Goal: Information Seeking & Learning: Learn about a topic

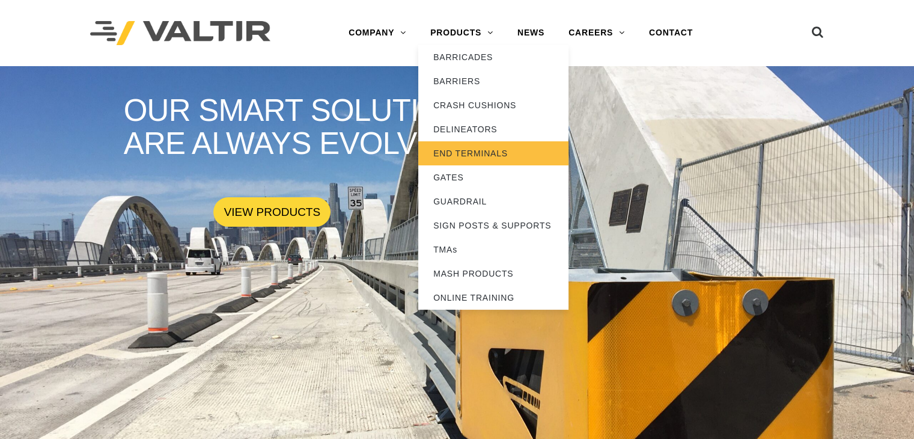
click at [486, 152] on link "END TERMINALS" at bounding box center [493, 153] width 150 height 24
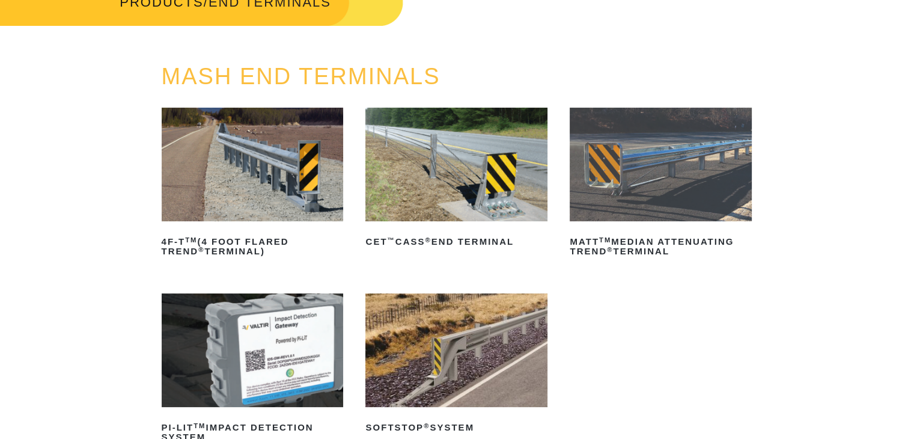
scroll to position [89, 0]
click at [245, 154] on img at bounding box center [253, 165] width 182 height 114
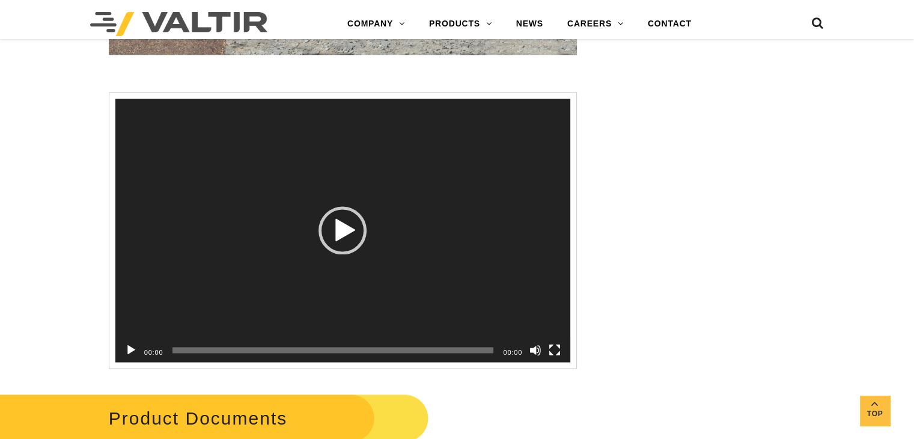
scroll to position [1719, 0]
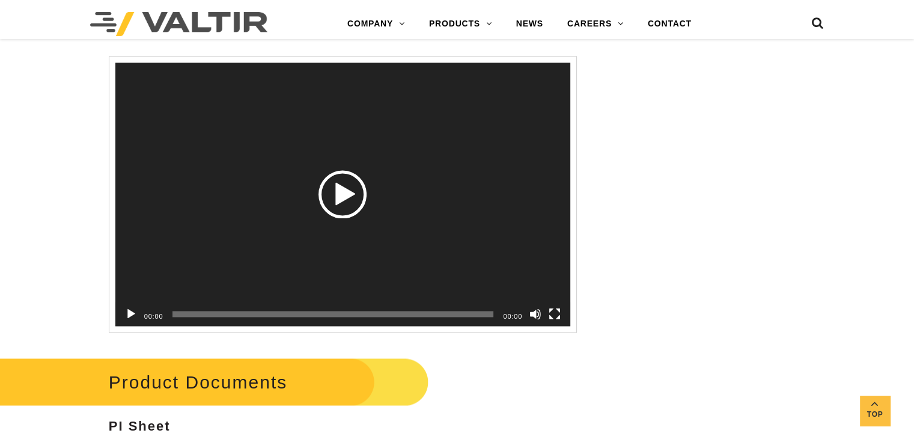
click at [522, 224] on div "Video Player" at bounding box center [342, 194] width 455 height 263
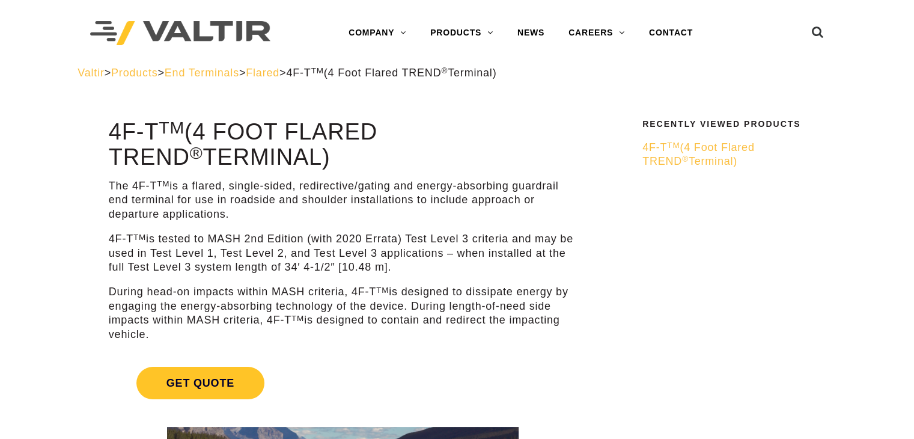
drag, startPoint x: 101, startPoint y: 119, endPoint x: 278, endPoint y: 154, distance: 180.2
click at [301, 159] on h1 "4F-T TM (4 Foot Flared TREND ® Terminal)" at bounding box center [343, 145] width 468 height 50
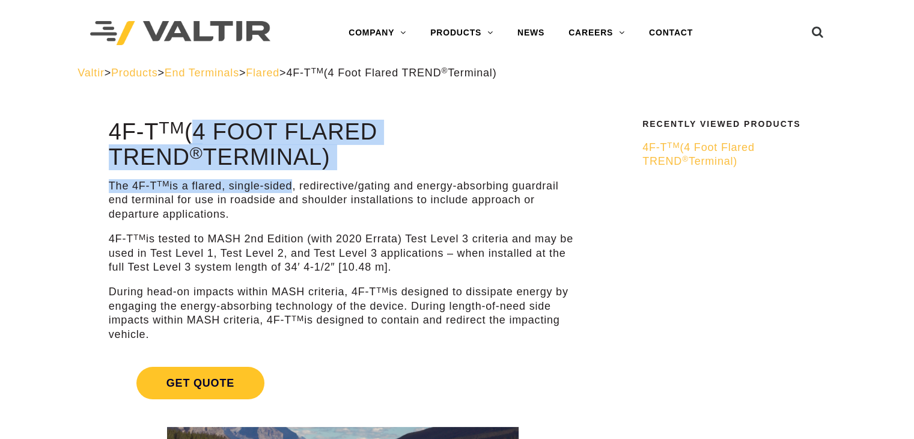
drag, startPoint x: 193, startPoint y: 129, endPoint x: 286, endPoint y: 173, distance: 103.0
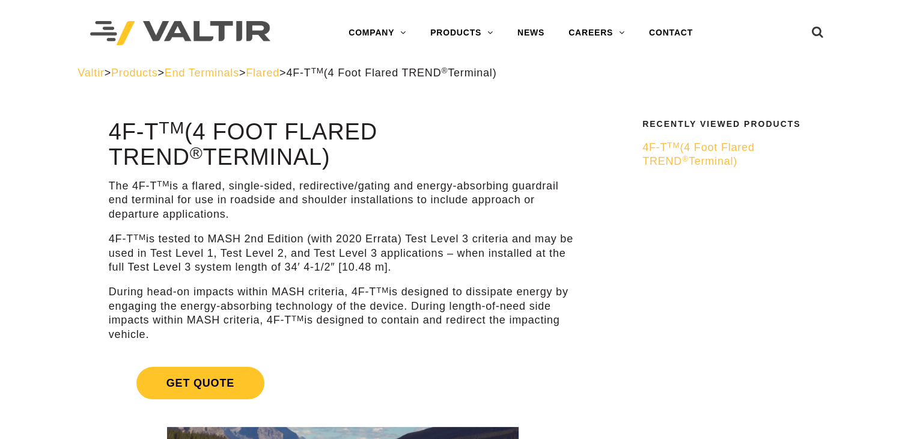
drag, startPoint x: 281, startPoint y: 162, endPoint x: 152, endPoint y: 145, distance: 130.2
click at [152, 145] on h1 "4F-T TM (4 Foot Flared TREND ® Terminal)" at bounding box center [343, 145] width 468 height 50
drag, startPoint x: 94, startPoint y: 130, endPoint x: 269, endPoint y: 156, distance: 176.9
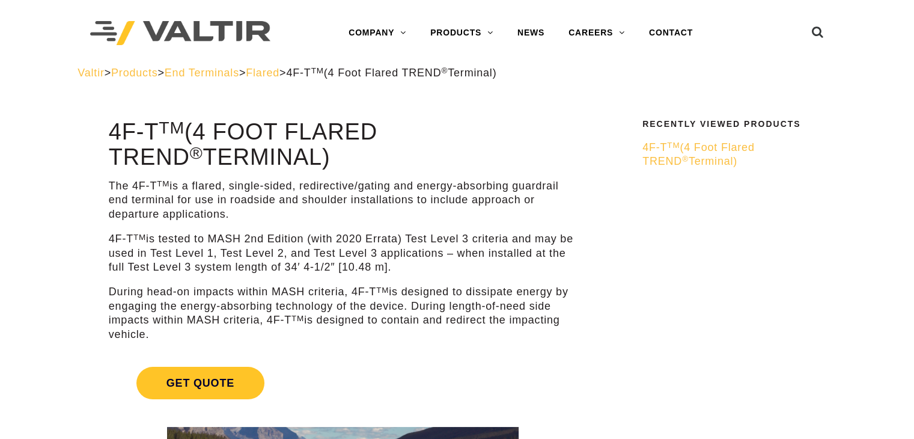
copy div "4F-T TM (4 Foot Flared TREND ® Terminal)"
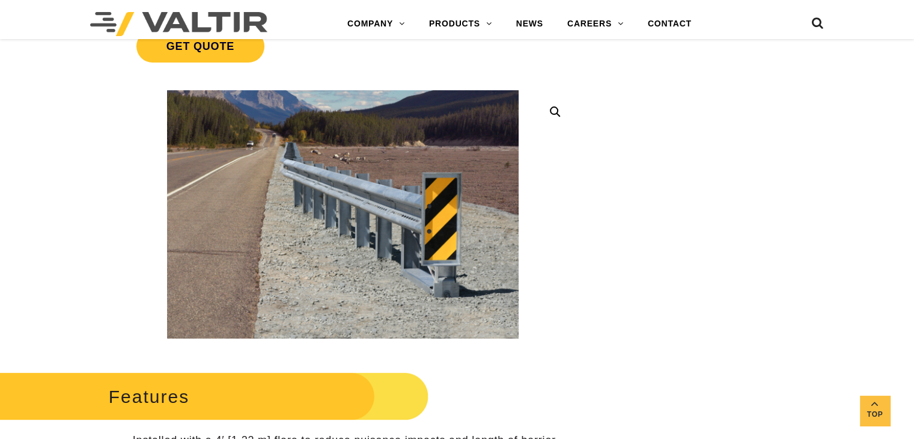
scroll to position [310, 0]
